Goal: Task Accomplishment & Management: Manage account settings

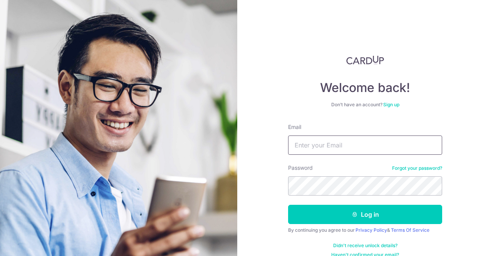
click at [361, 147] on input "Email" at bounding box center [365, 145] width 154 height 19
type input "leroylimtk@hotmail.com"
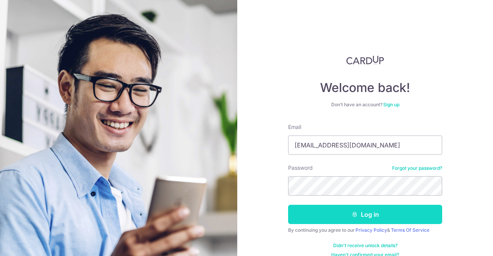
click at [362, 209] on button "Log in" at bounding box center [365, 214] width 154 height 19
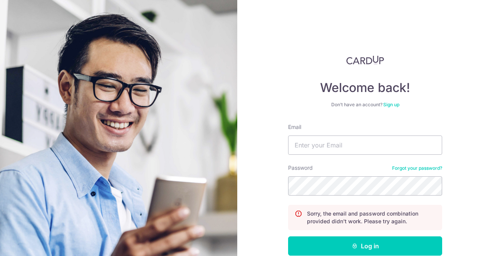
click at [421, 169] on link "Forgot your password?" at bounding box center [417, 168] width 50 height 6
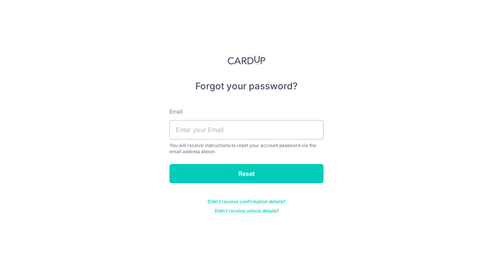
click at [271, 117] on div "Email You will receive instructions to reset your account password via the emai…" at bounding box center [246, 131] width 154 height 47
click at [263, 125] on input "text" at bounding box center [246, 129] width 154 height 19
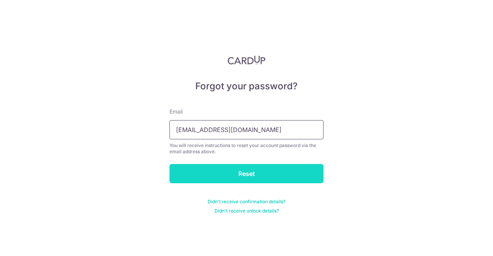
type input "leroylimtk@hotmail.com"
click at [213, 172] on input "Reset" at bounding box center [246, 173] width 154 height 19
